Goal: Find specific page/section: Find specific page/section

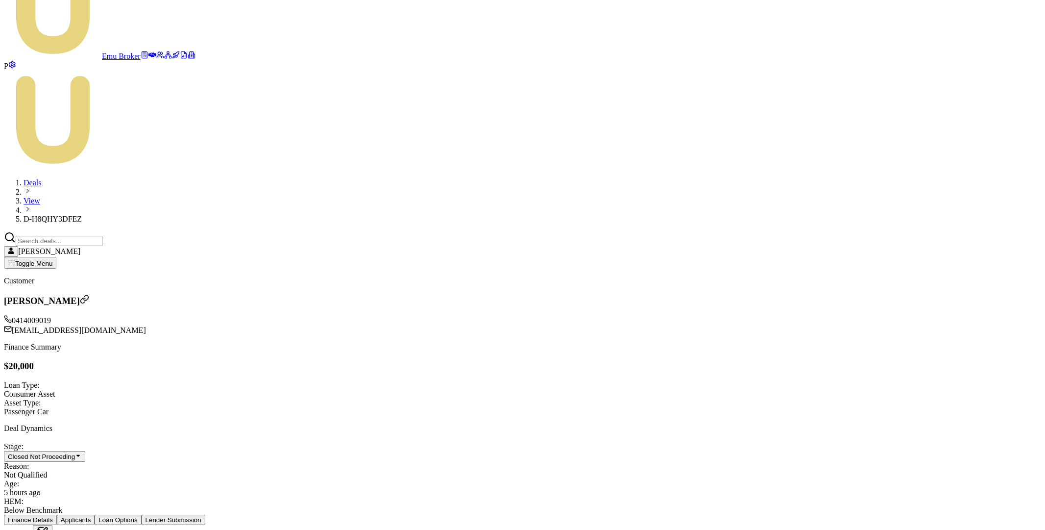
scroll to position [94, 0]
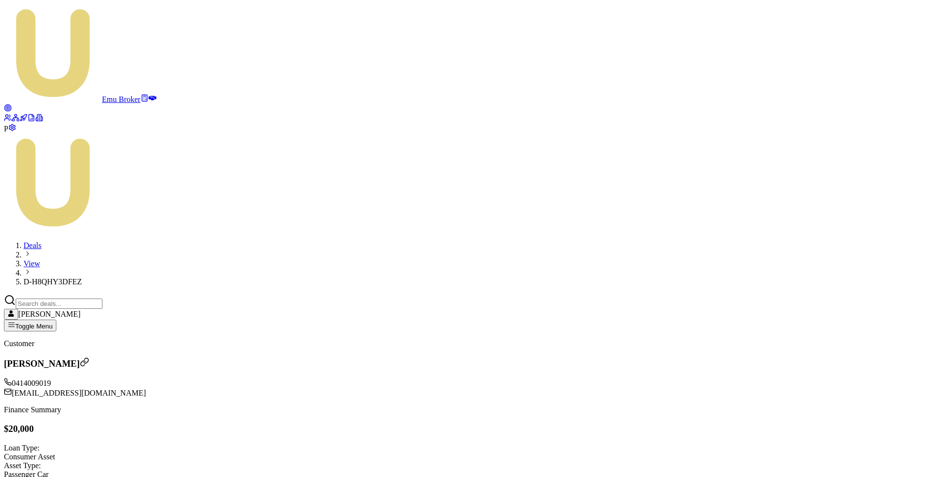
click at [12, 105] on link at bounding box center [8, 109] width 8 height 8
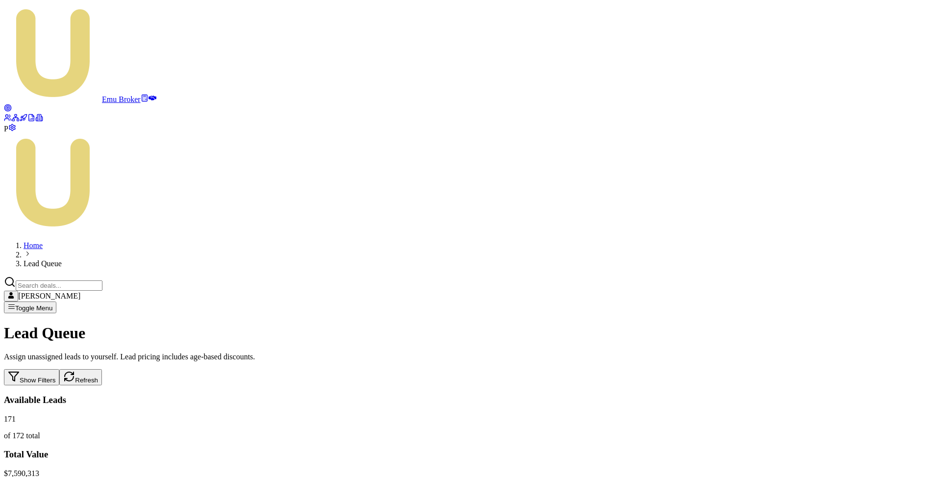
click at [102, 369] on button "Refresh" at bounding box center [80, 377] width 43 height 16
click at [59, 369] on button "Show Filters" at bounding box center [31, 377] width 55 height 16
click at [56, 369] on button "Hide Filters" at bounding box center [30, 377] width 52 height 16
click at [27, 122] on icon at bounding box center [31, 118] width 8 height 8
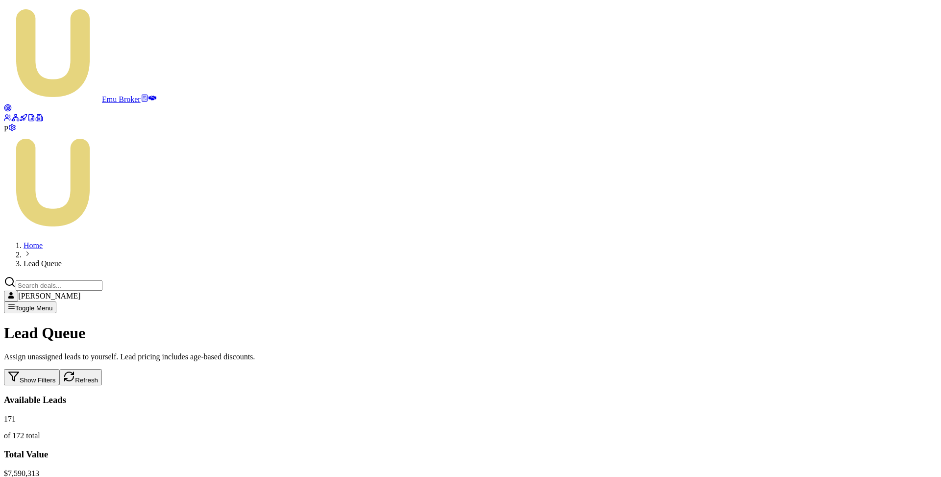
click at [35, 122] on icon at bounding box center [39, 118] width 8 height 8
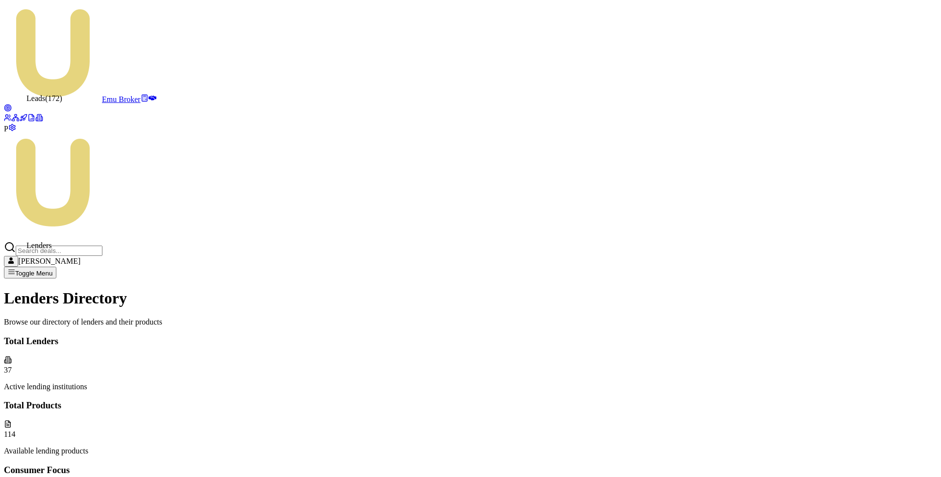
click at [12, 104] on icon at bounding box center [8, 108] width 8 height 8
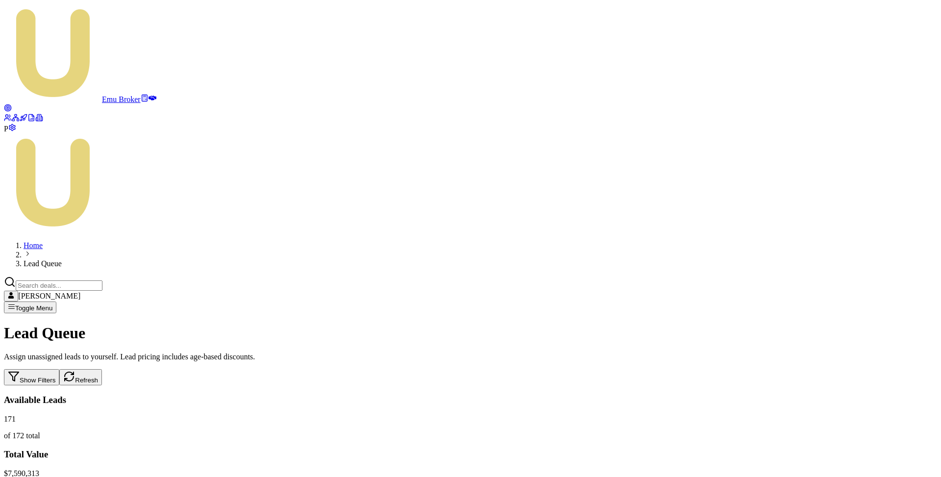
click at [33, 120] on icon at bounding box center [33, 119] width 0 height 2
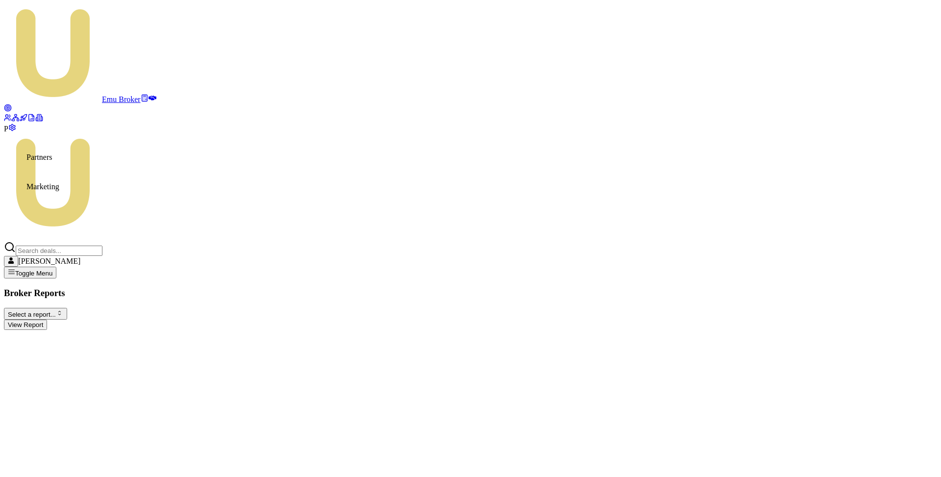
click at [24, 121] on icon at bounding box center [24, 119] width 1 height 2
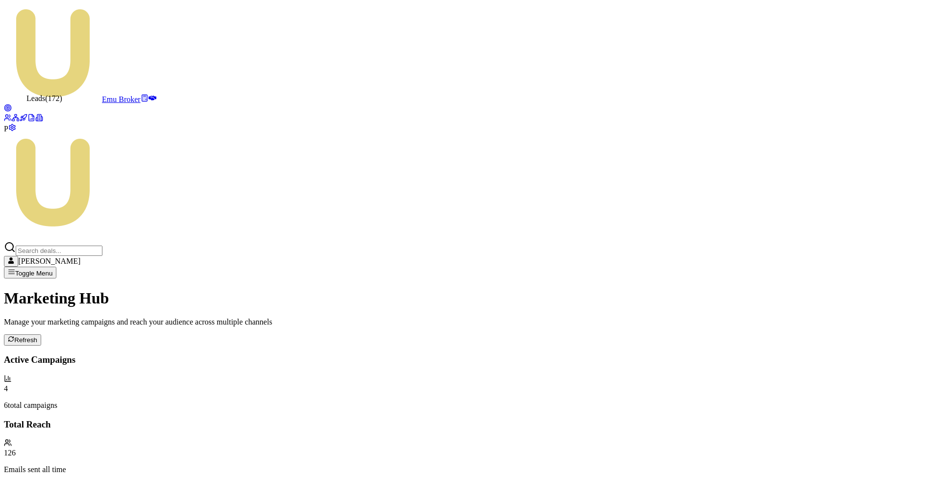
click at [10, 106] on circle at bounding box center [8, 108] width 4 height 4
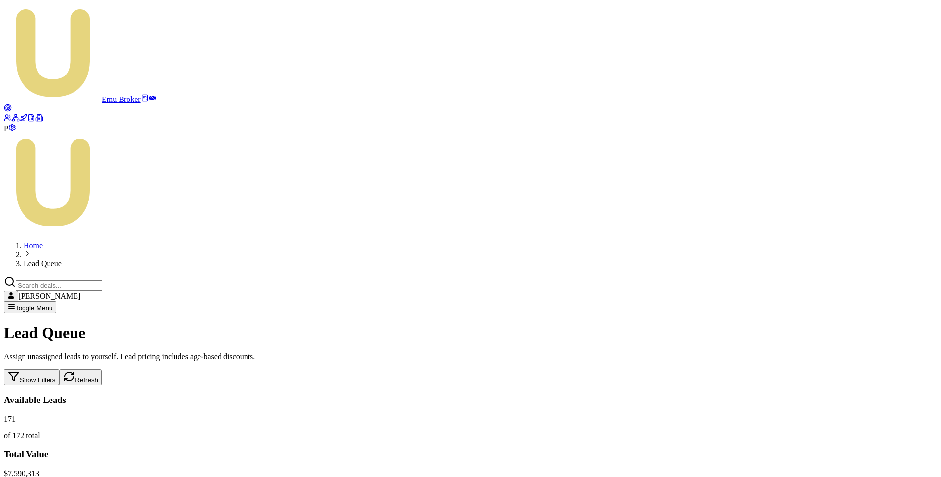
click at [148, 96] on icon at bounding box center [152, 98] width 8 height 5
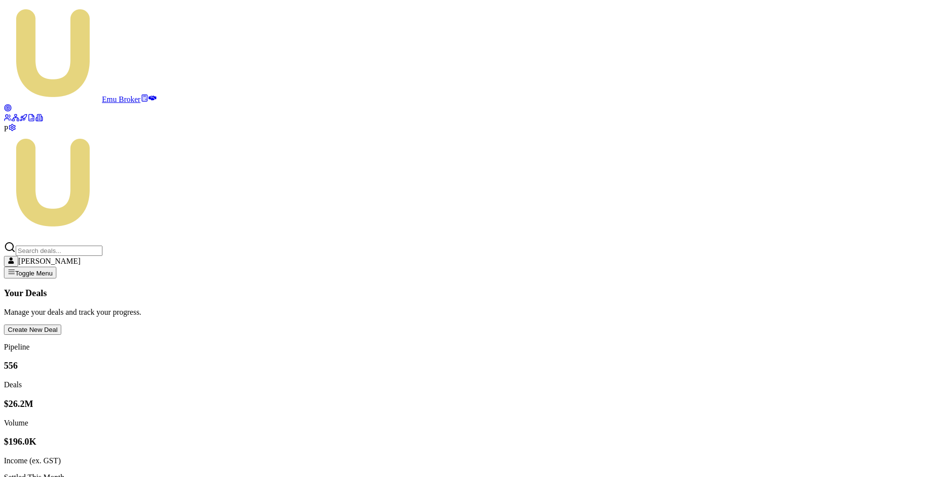
click at [846, 130] on html "Emu Broker P [PERSON_NAME] Toggle Menu Your Deals Manage your deals and track y…" at bounding box center [470, 405] width 941 height 811
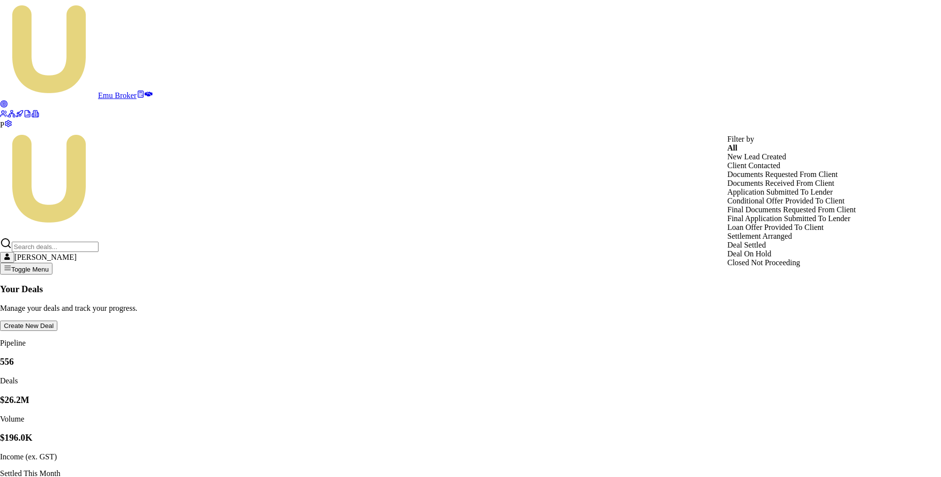
click at [17, 220] on html "Emu Broker P Matt Leeburn Toggle Menu Your Deals Manage your deals and track yo…" at bounding box center [470, 403] width 941 height 807
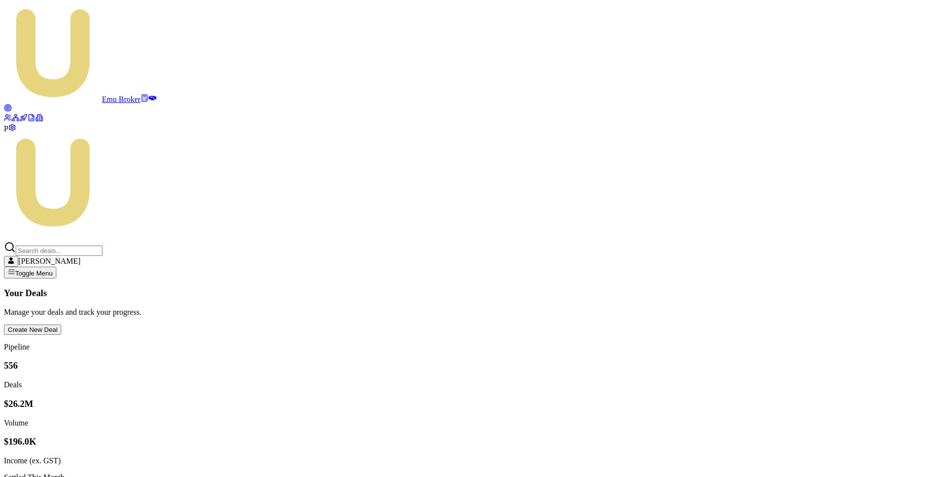
click at [27, 122] on icon at bounding box center [31, 118] width 8 height 8
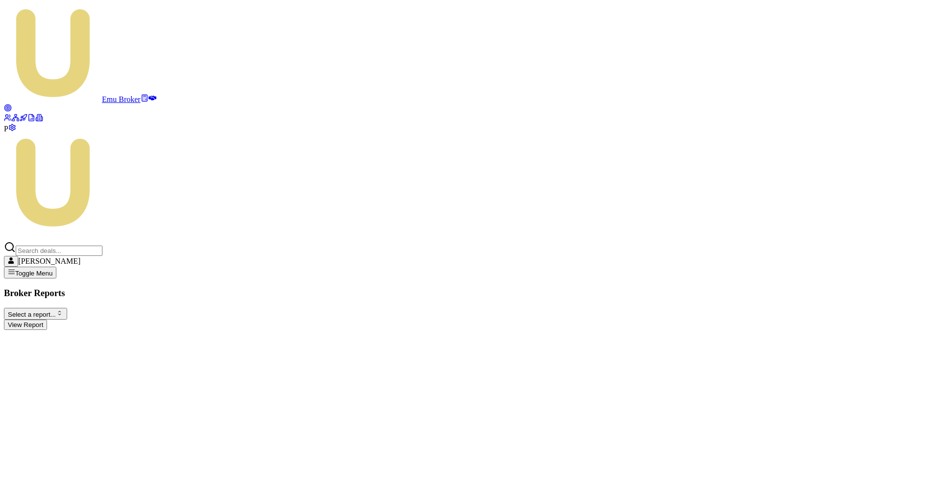
click at [151, 76] on html "Emu Broker P Matt Leeburn Toggle Menu Broker Reports Select a report... Equifax…" at bounding box center [470, 169] width 941 height 338
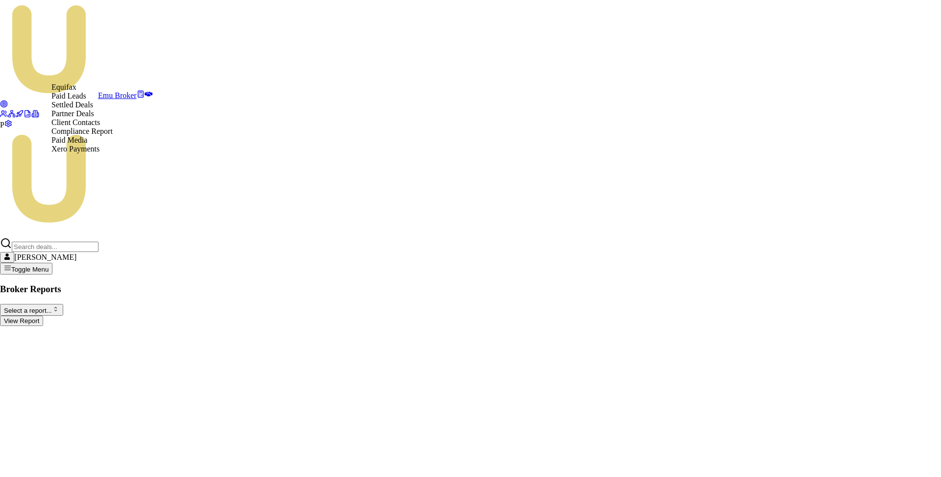
select select "partner-deals"
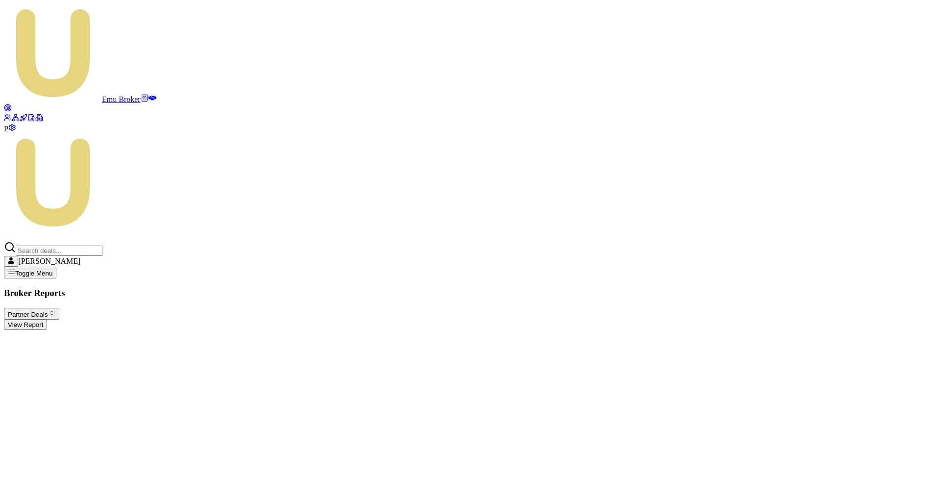
click at [47, 319] on button "View Report" at bounding box center [25, 324] width 43 height 10
